Goal: Check status

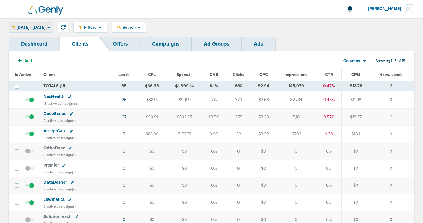
click at [53, 28] on div "[DATE] - [DATE]" at bounding box center [31, 27] width 44 height 10
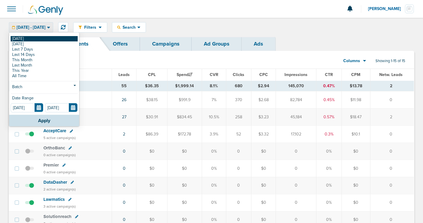
click at [60, 38] on link "[DATE]" at bounding box center [44, 38] width 67 height 5
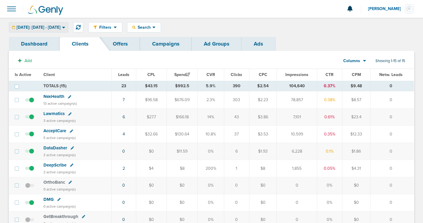
click at [61, 28] on span "[DATE]: [DATE] - [DATE]" at bounding box center [39, 27] width 44 height 4
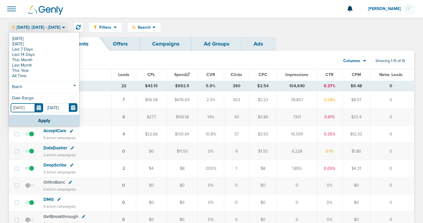
click at [38, 110] on input "[DATE]" at bounding box center [27, 107] width 33 height 9
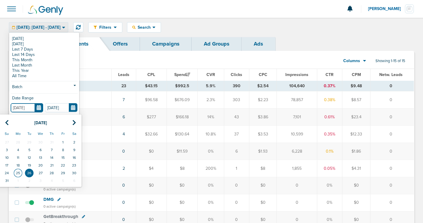
click at [17, 174] on td "25" at bounding box center [17, 173] width 11 height 8
type input "[DATE]"
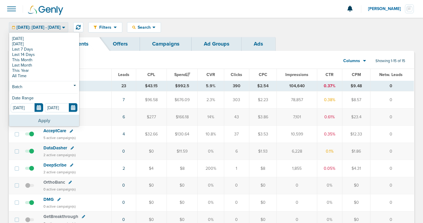
click at [56, 119] on button "Apply" at bounding box center [44, 121] width 70 height 12
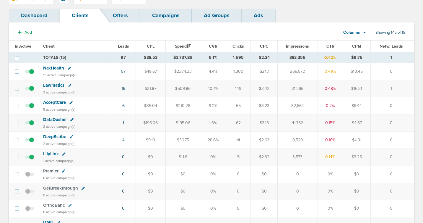
scroll to position [35, 0]
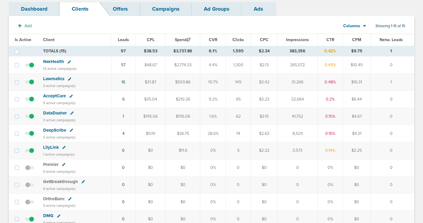
click at [57, 59] on span "NexHealth" at bounding box center [53, 61] width 21 height 5
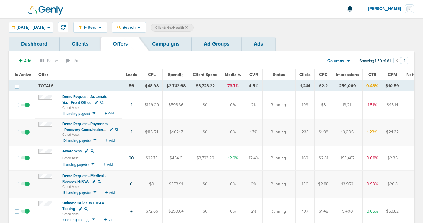
click at [247, 45] on link "Ads" at bounding box center [259, 44] width 34 height 14
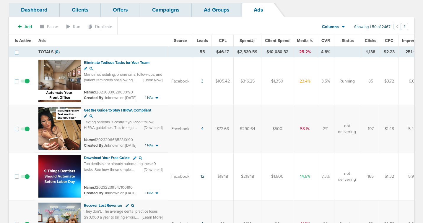
scroll to position [0, 83]
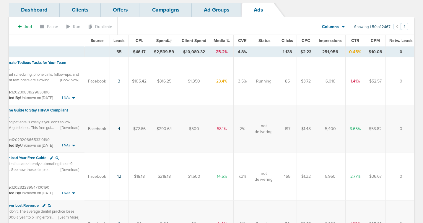
click at [354, 41] on span "CTR" at bounding box center [355, 40] width 8 height 5
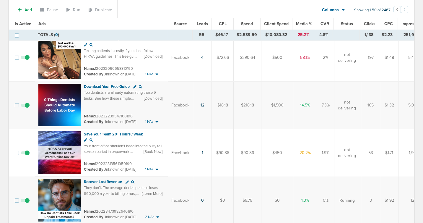
scroll to position [60, 0]
